Goal: Task Accomplishment & Management: Manage account settings

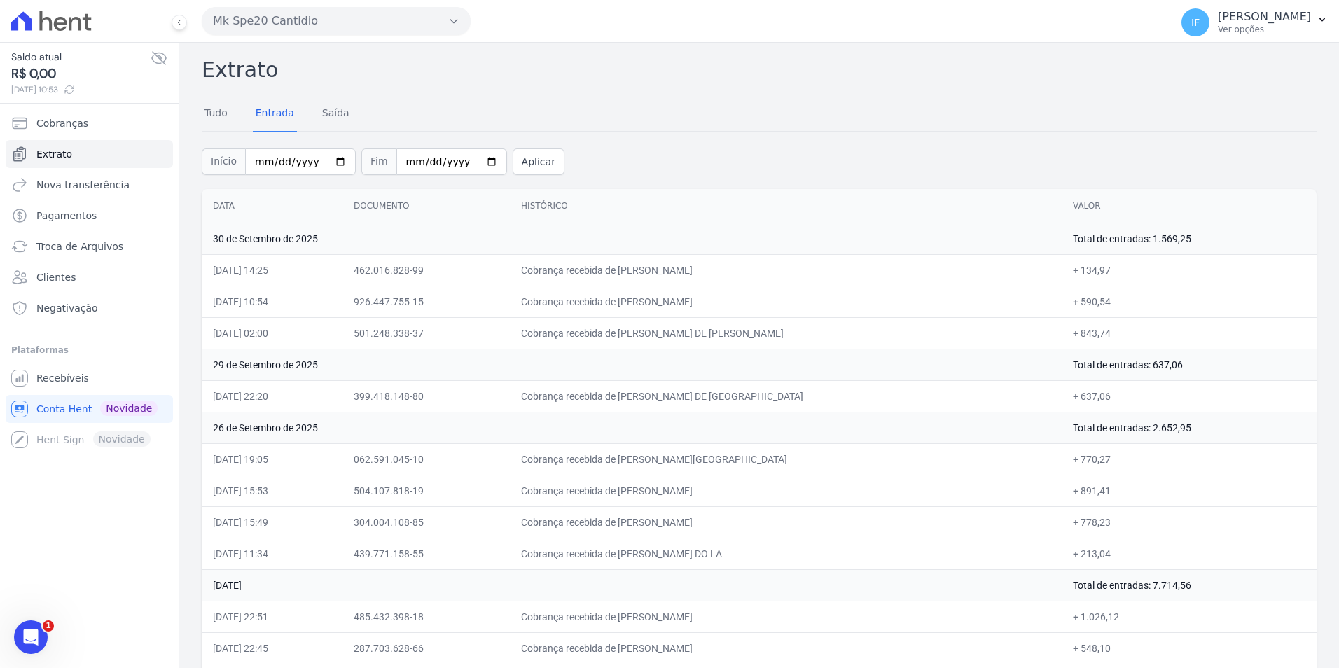
scroll to position [2066, 0]
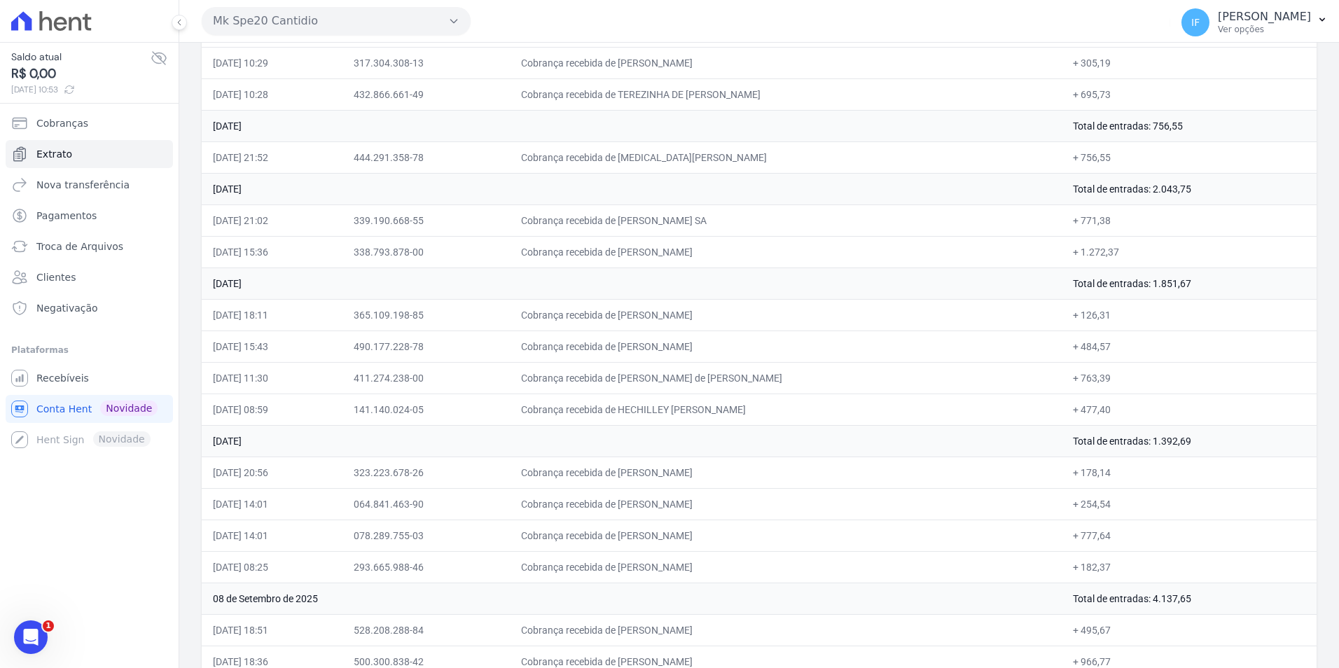
click at [800, 248] on td "Cobrança recebida de Josiane Bonfim de Afetal" at bounding box center [786, 252] width 552 height 32
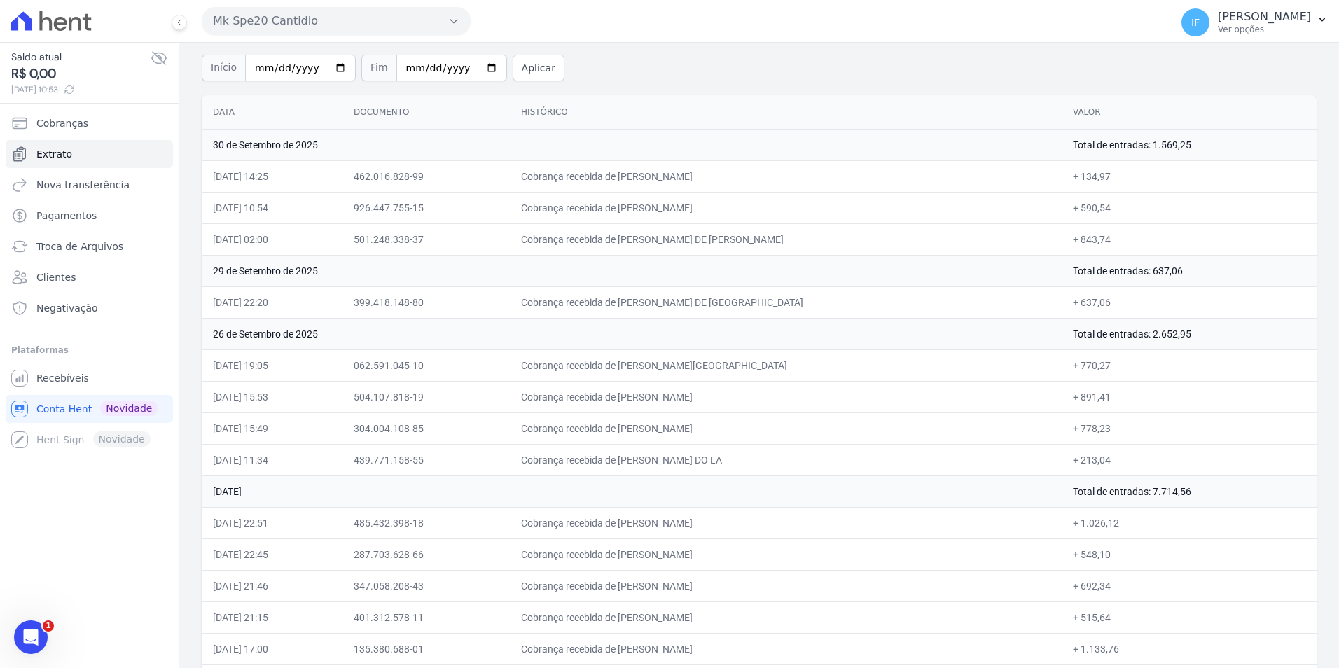
scroll to position [0, 0]
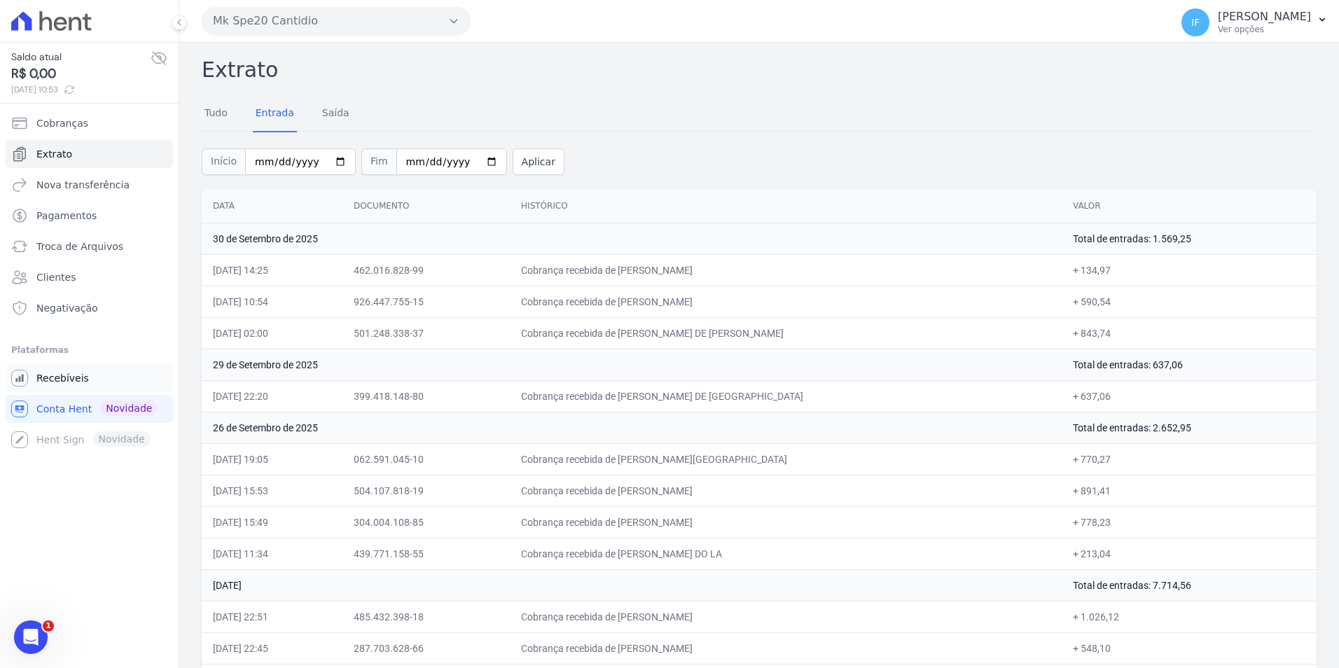
click at [74, 380] on span "Recebíveis" at bounding box center [62, 378] width 53 height 14
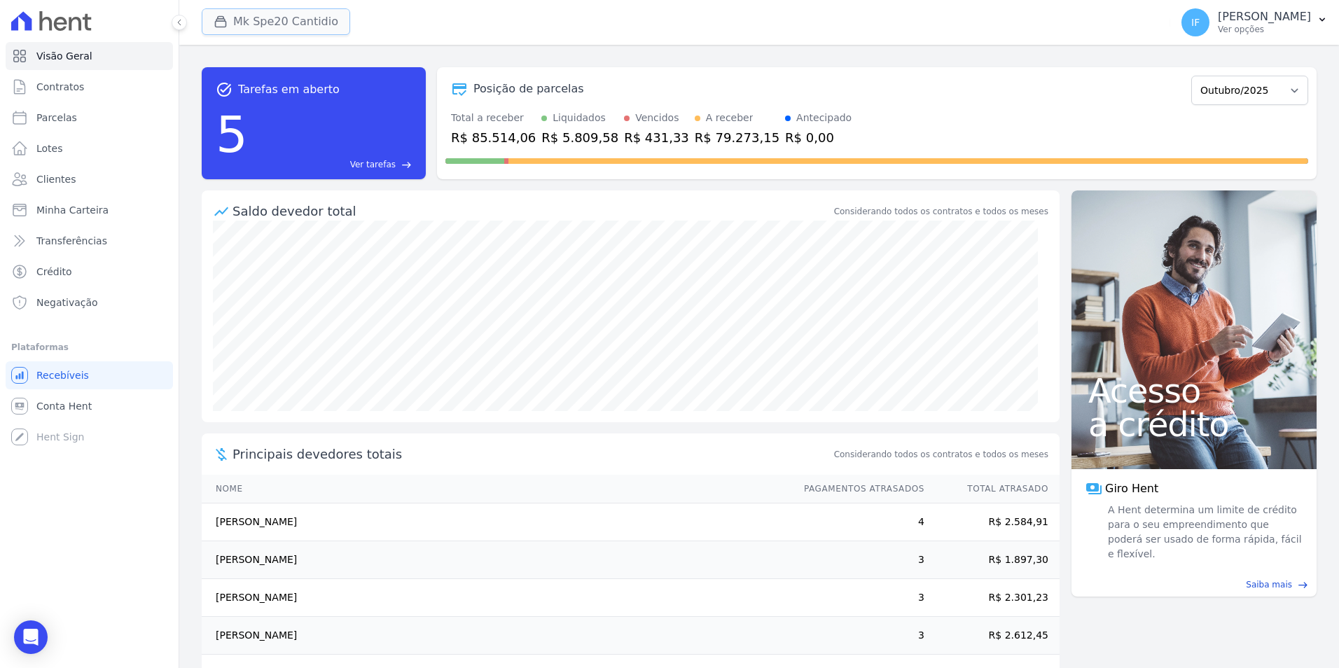
click at [272, 33] on button "Mk Spe20 Cantidio" at bounding box center [276, 21] width 148 height 27
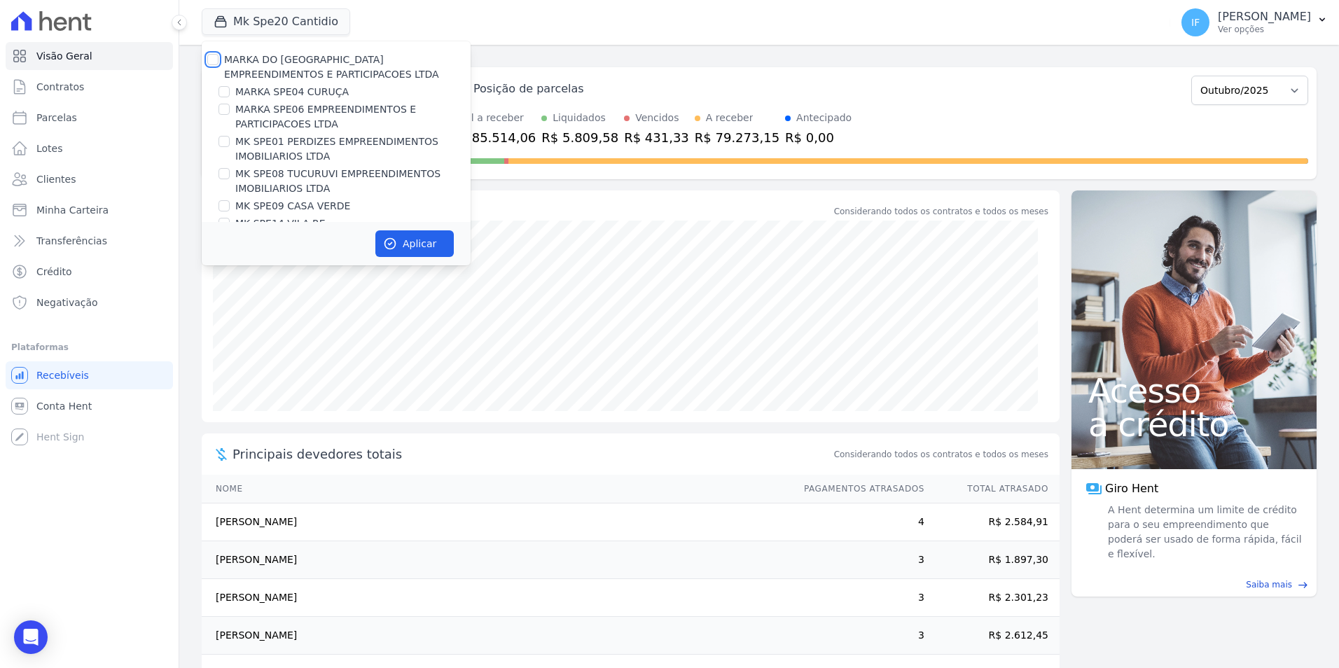
click at [215, 62] on input "MARKA DO [GEOGRAPHIC_DATA] EMPREENDIMENTOS E PARTICIPACOES LTDA" at bounding box center [212, 59] width 11 height 11
checkbox input "true"
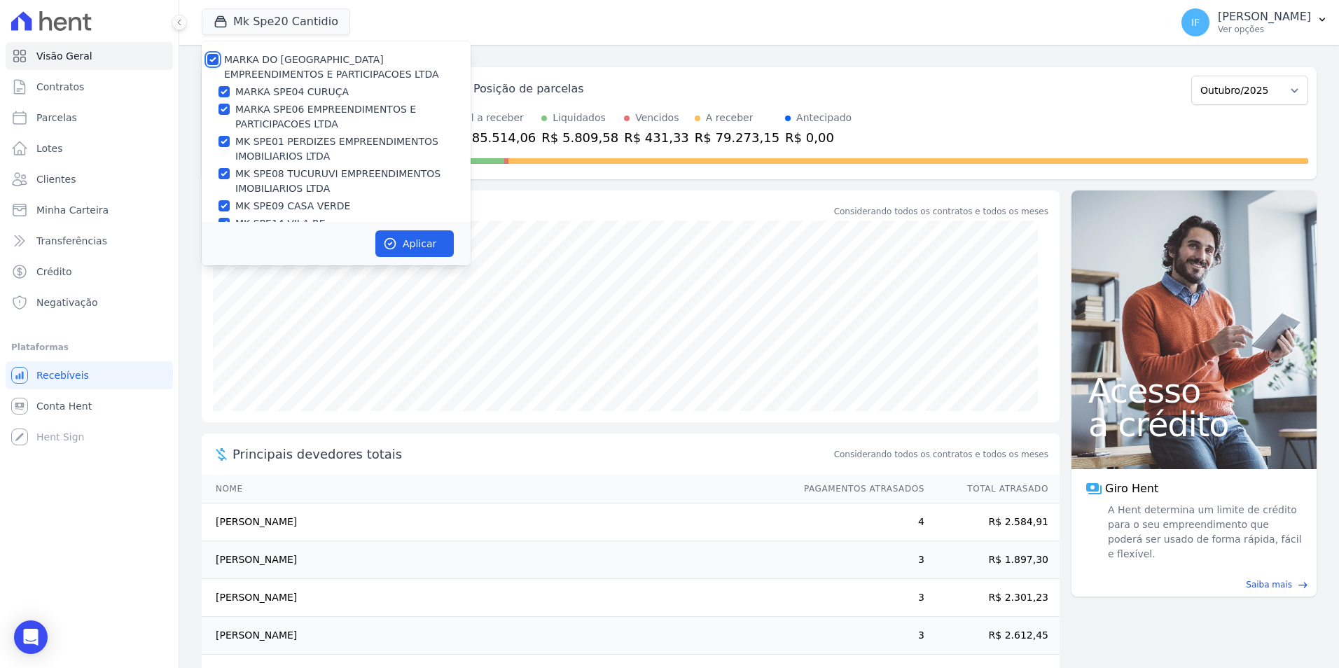
checkbox input "true"
click at [215, 62] on input "MARKA DO [GEOGRAPHIC_DATA] EMPREENDIMENTOS E PARTICIPACOES LTDA" at bounding box center [212, 59] width 11 height 11
checkbox input "false"
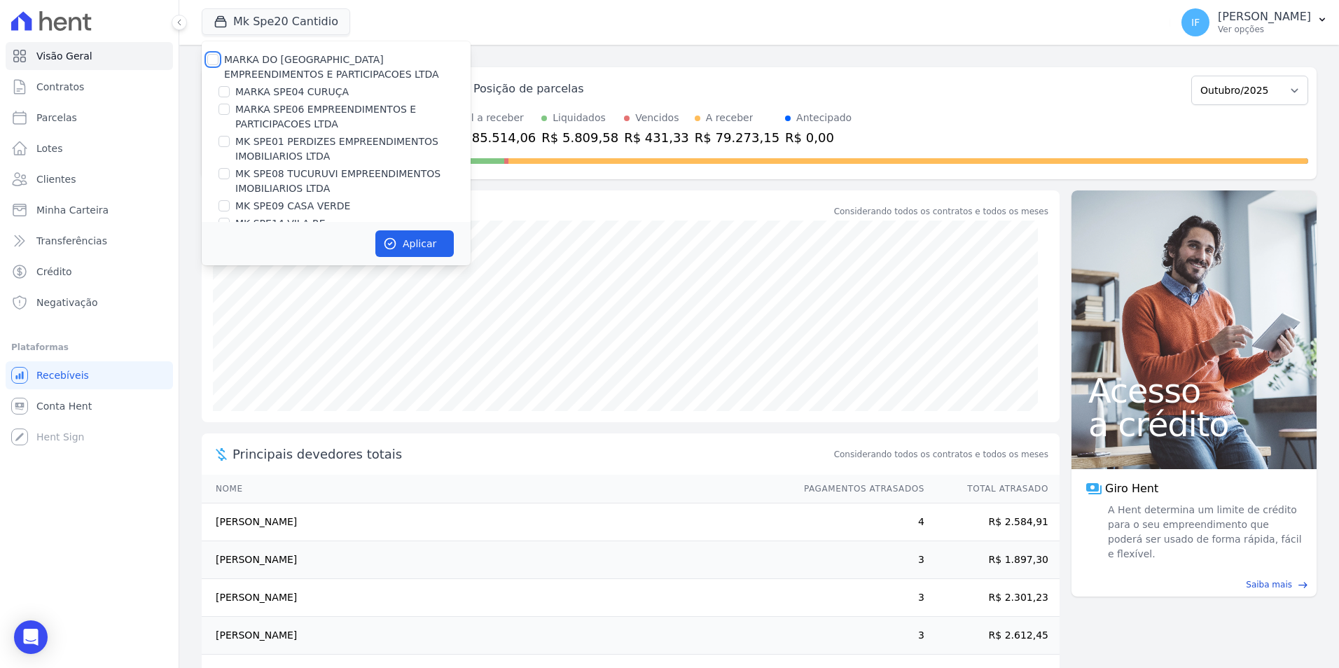
checkbox input "false"
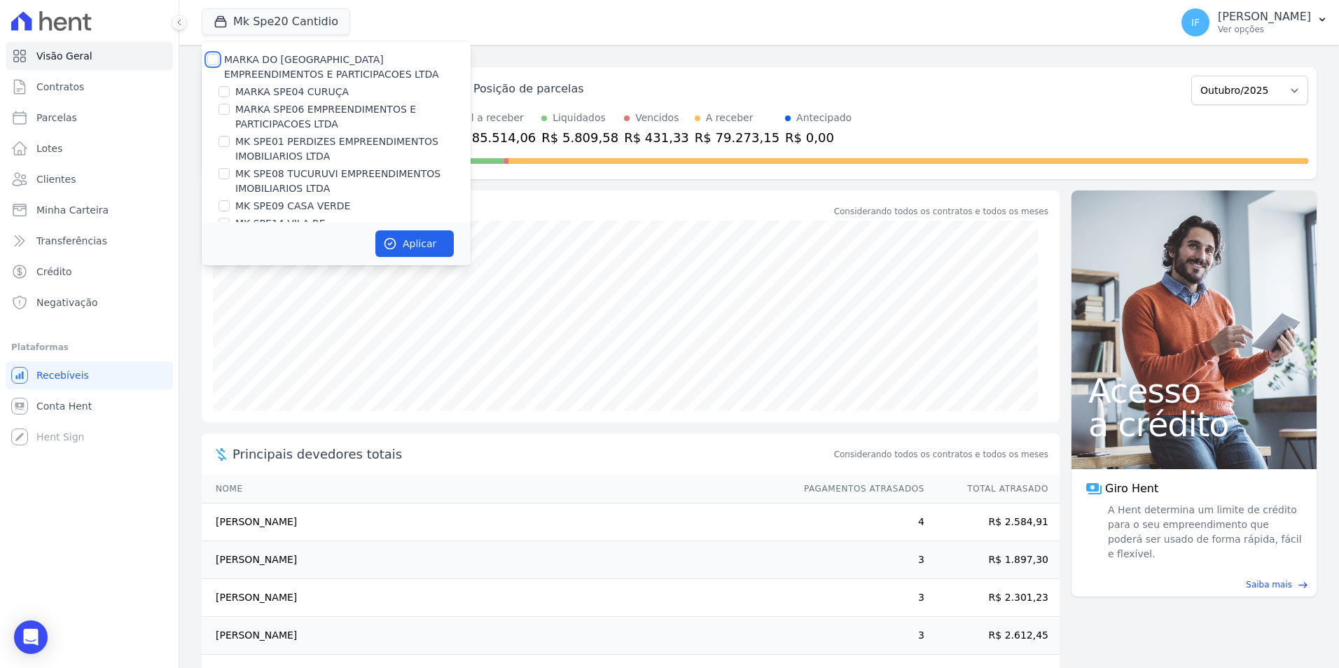
checkbox input "false"
click at [228, 114] on input "MARKA SPE06 EMPREENDIMENTOS E PARTICIPACOES LTDA" at bounding box center [223, 109] width 11 height 11
checkbox input "true"
click at [423, 246] on button "Aplicar" at bounding box center [414, 243] width 78 height 27
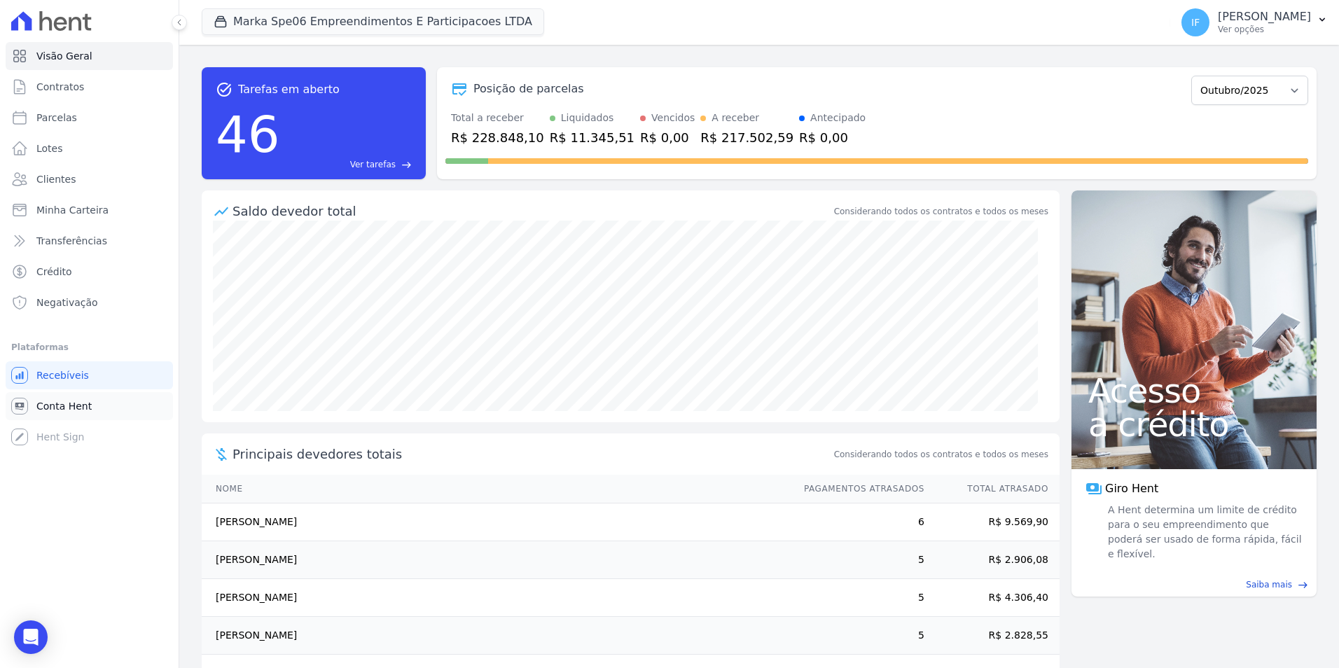
click at [78, 403] on span "Conta Hent" at bounding box center [63, 406] width 55 height 14
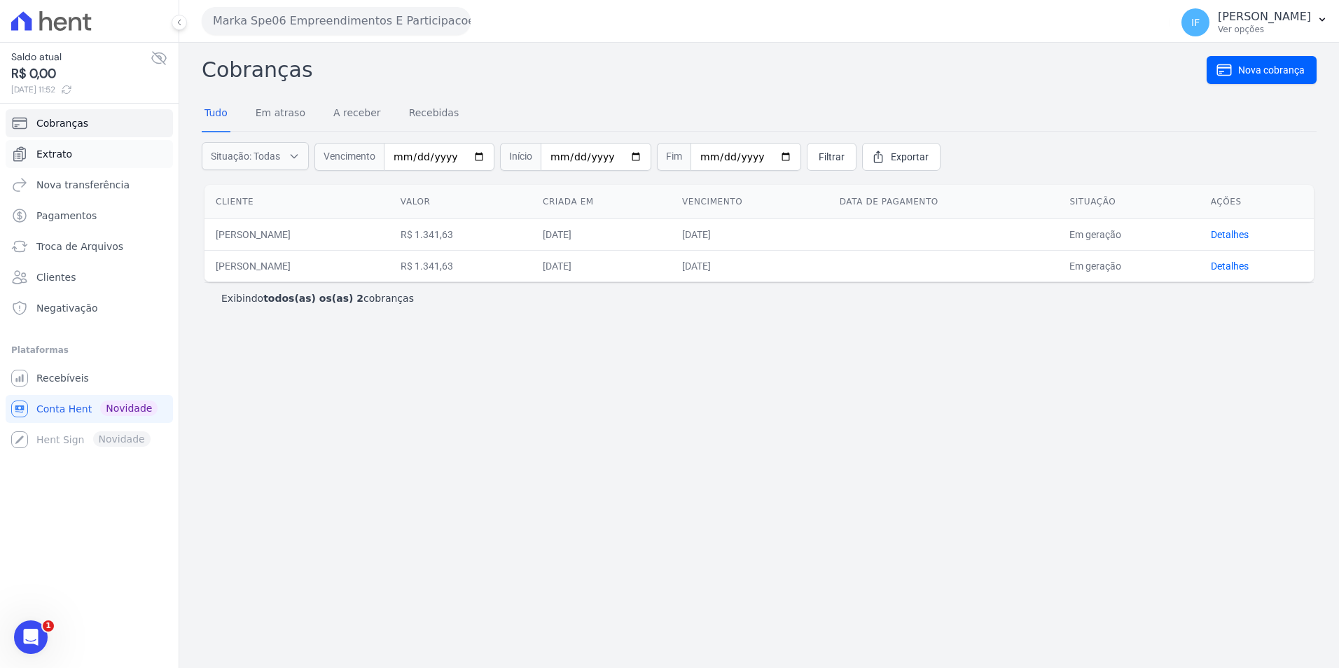
click at [77, 155] on link "Extrato" at bounding box center [89, 154] width 167 height 28
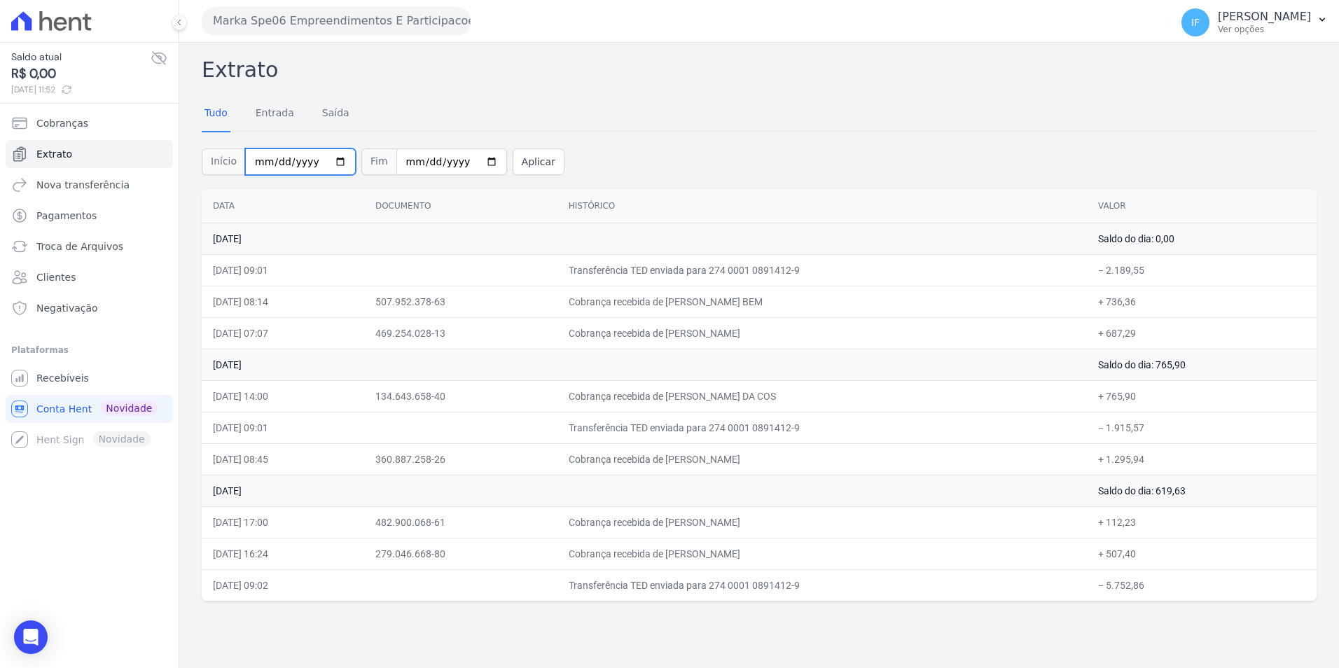
click at [329, 164] on input "2025-10-01" at bounding box center [300, 161] width 111 height 27
type input "[DATE]"
click at [470, 162] on input "2025-10-03" at bounding box center [451, 161] width 111 height 27
type input "[DATE]"
click at [527, 155] on button "Aplicar" at bounding box center [539, 161] width 52 height 27
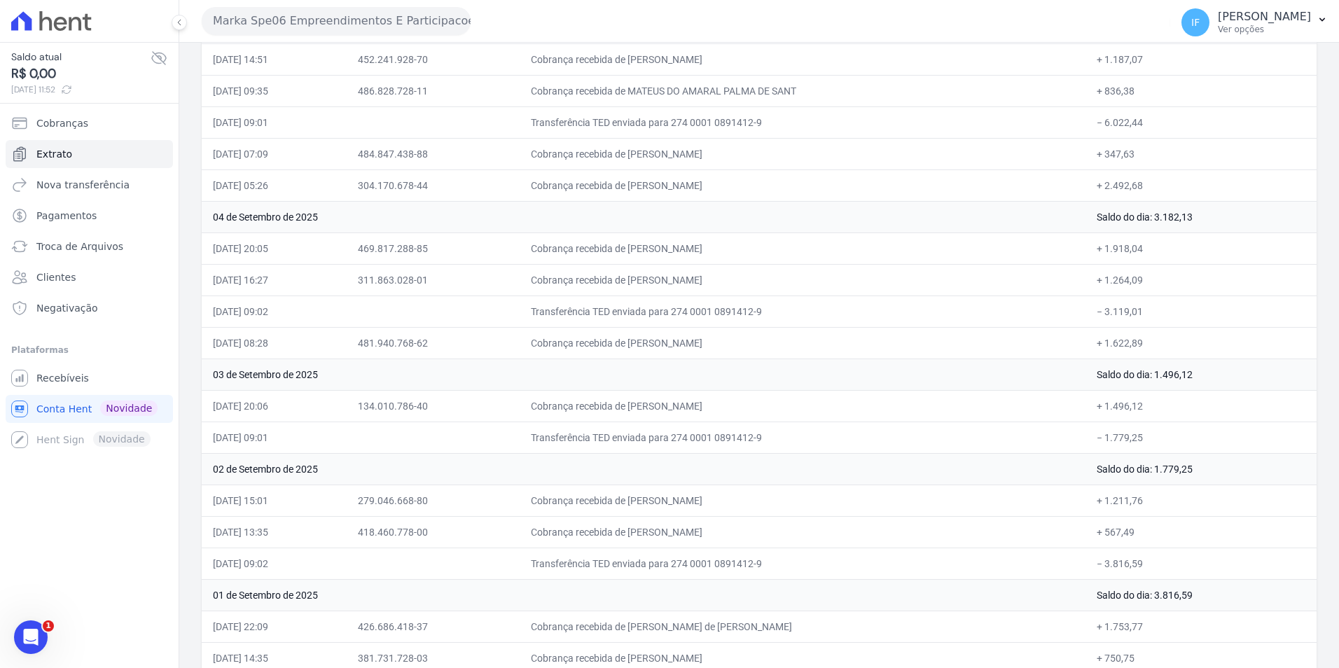
scroll to position [4419, 0]
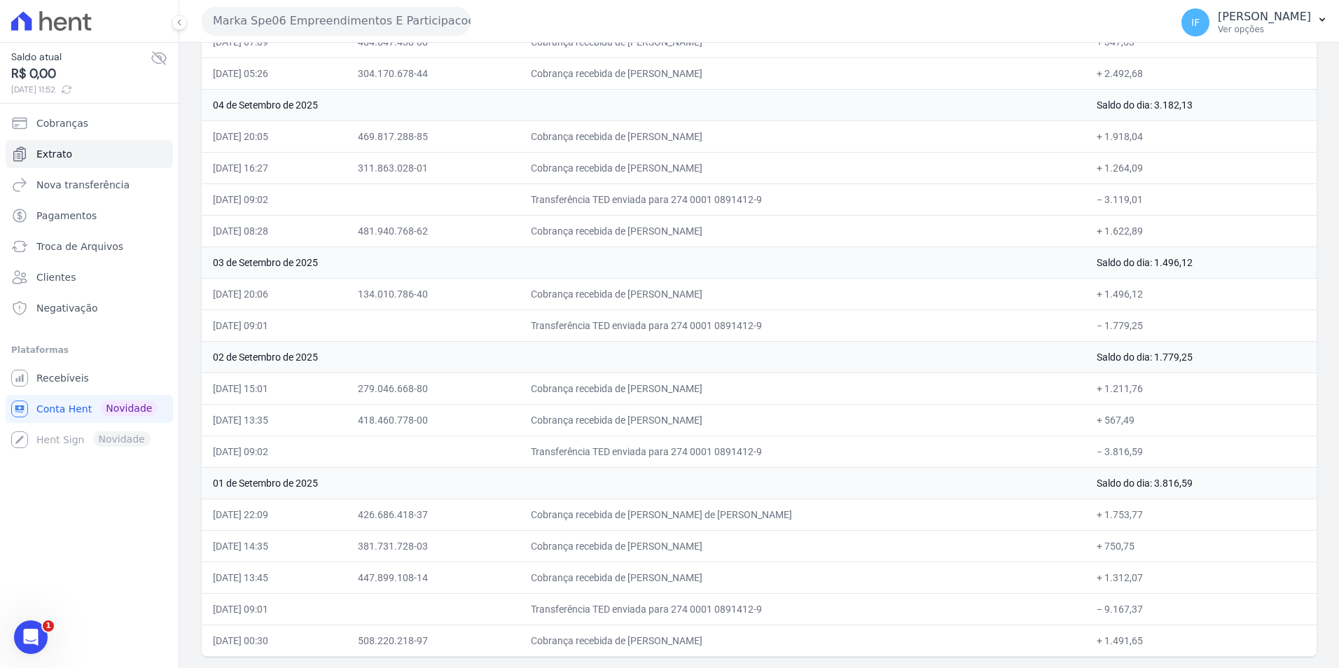
drag, startPoint x: 204, startPoint y: 64, endPoint x: 1164, endPoint y: 653, distance: 1125.6
drag, startPoint x: 1164, startPoint y: 653, endPoint x: 1115, endPoint y: 642, distance: 50.1
copy div "Extrato Tudo Entrada Saída Início Fim Aplicar Data Documento Histórico Valor 30…"
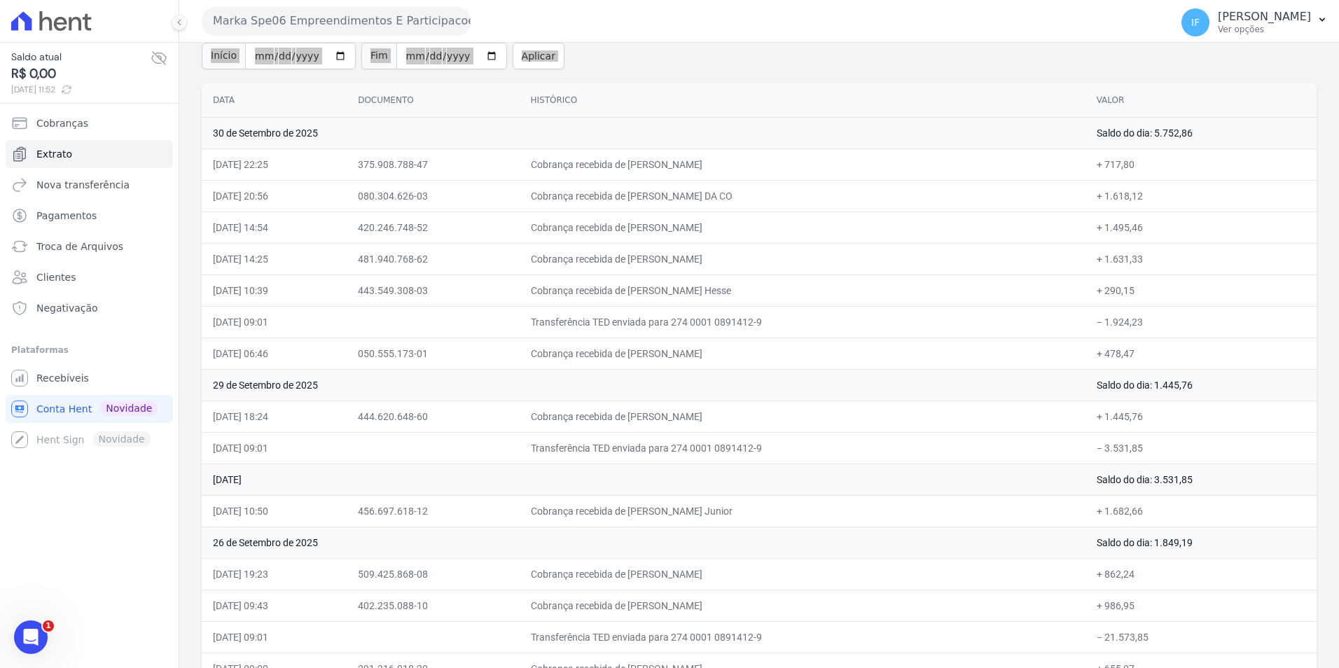
scroll to position [0, 0]
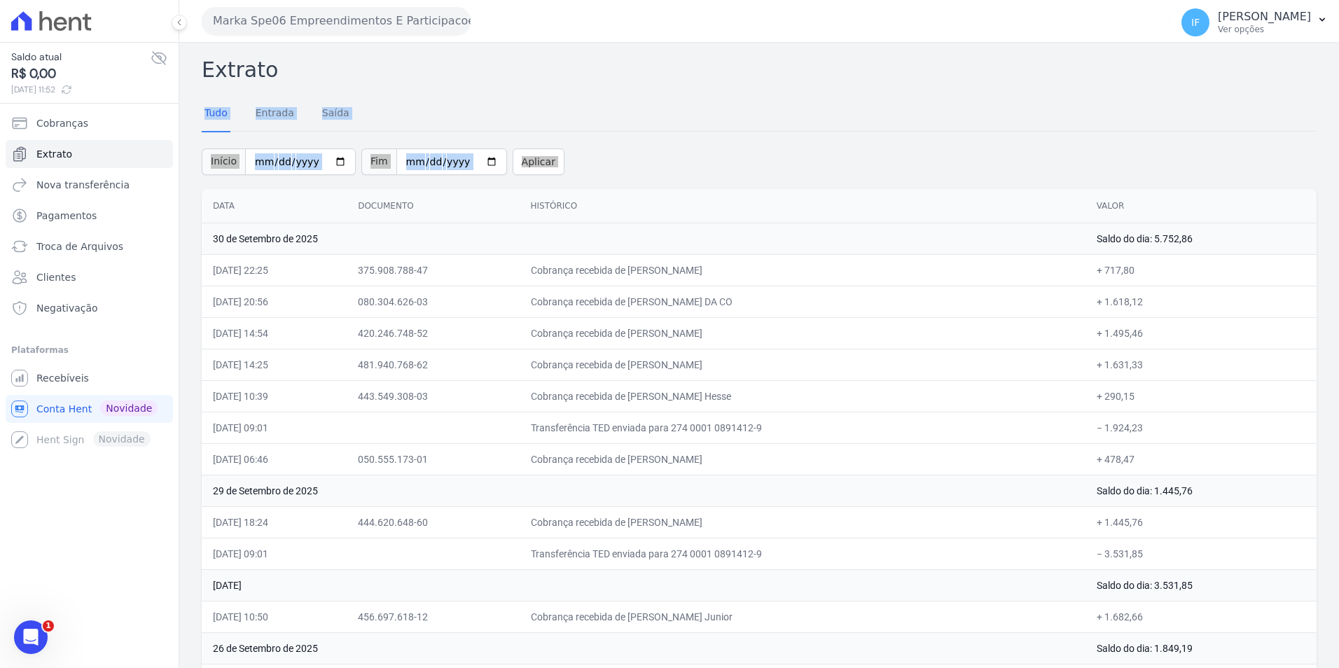
click at [282, 111] on link "Entrada" at bounding box center [275, 114] width 44 height 36
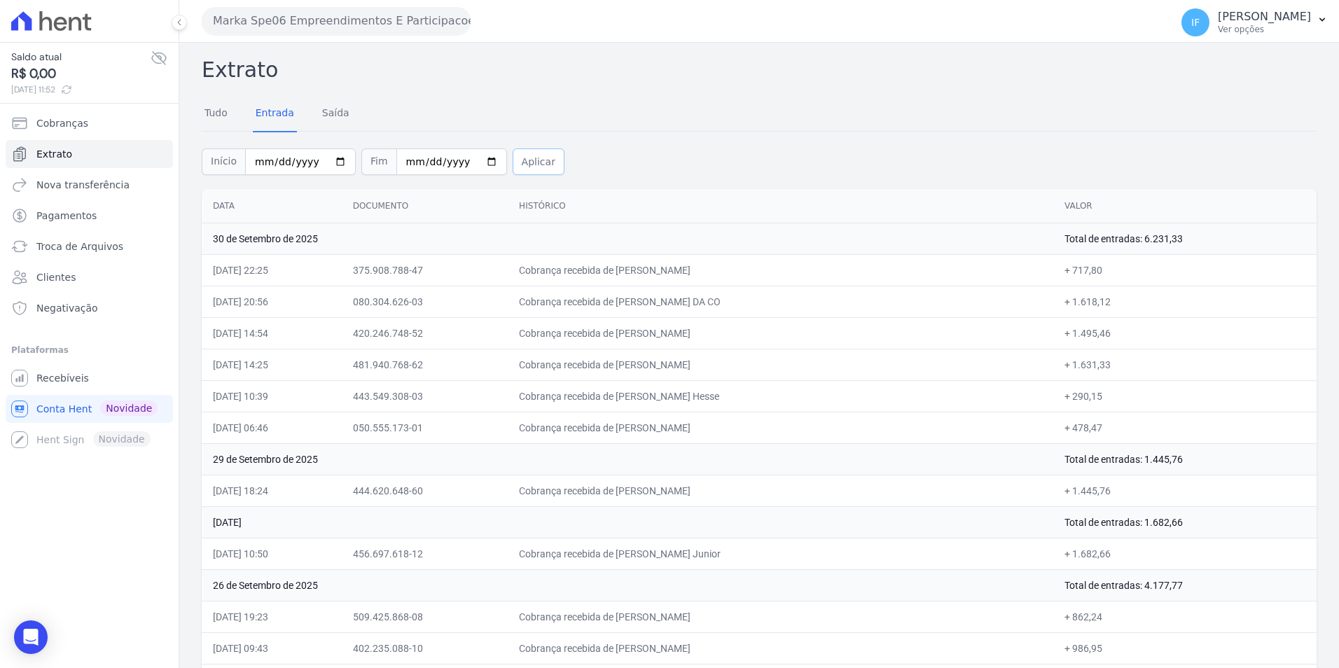
click at [531, 165] on button "Aplicar" at bounding box center [539, 161] width 52 height 27
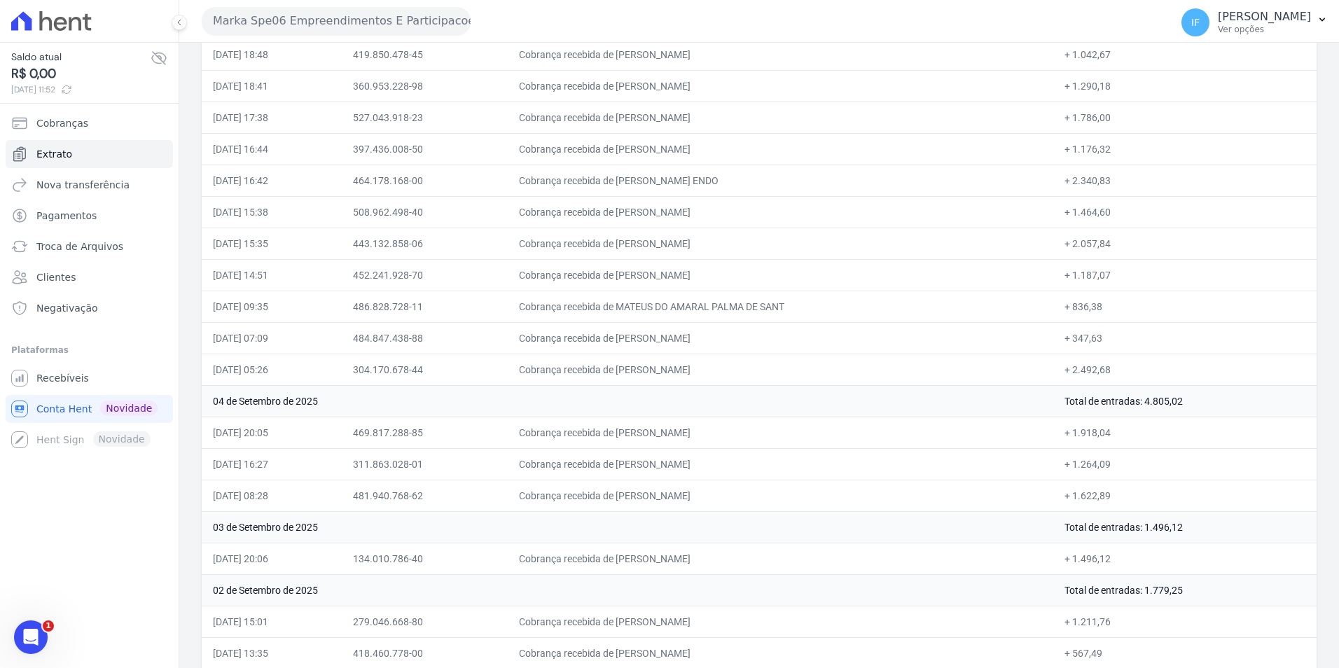
scroll to position [3726, 0]
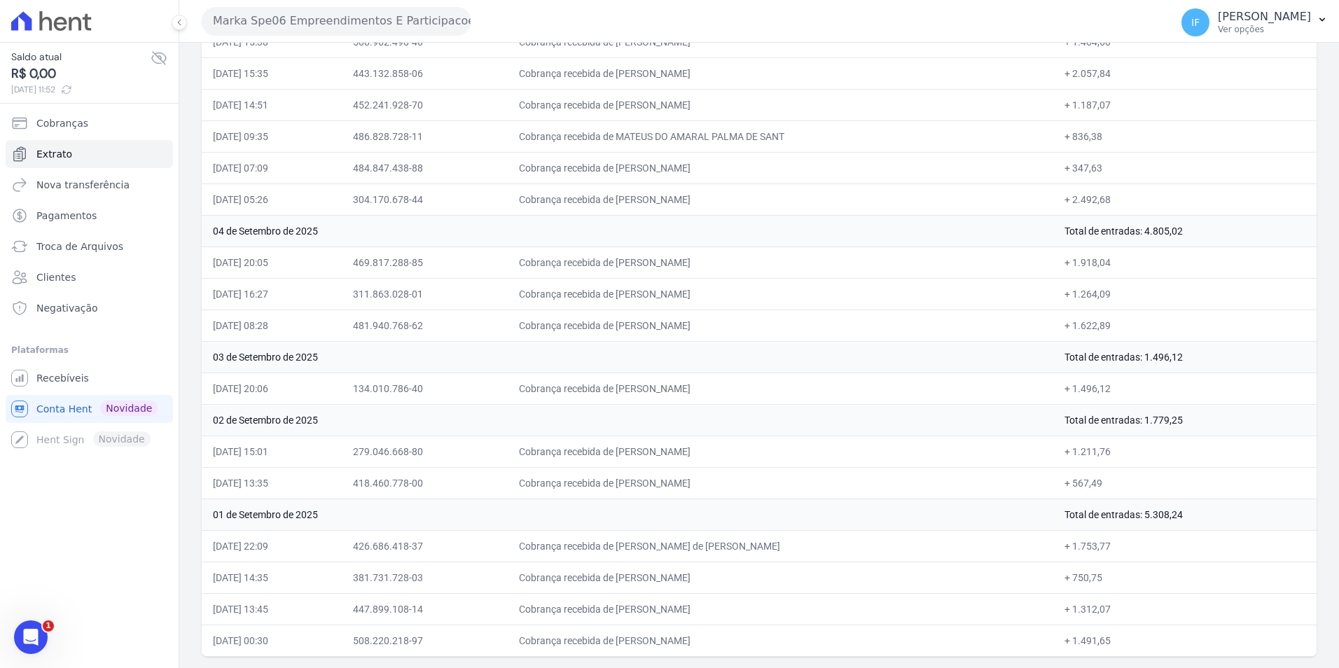
drag, startPoint x: 214, startPoint y: 77, endPoint x: 1337, endPoint y: 674, distance: 1272.4
click at [1337, 667] on html "Saldo atual R$ 0,00 [DATE] 11:52 Cobranças Extrato Nova transferência Pagamento…" at bounding box center [669, 334] width 1339 height 668
copy div "Extrato Tudo Entrada Saída Início Fim Aplicar"
